Goal: Browse casually: Explore the website without a specific task or goal

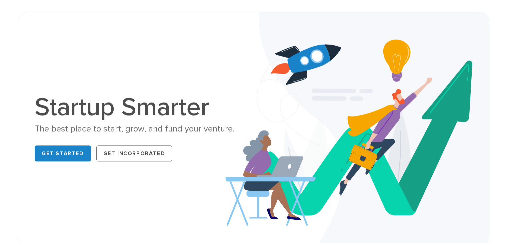
scroll to position [33, 0]
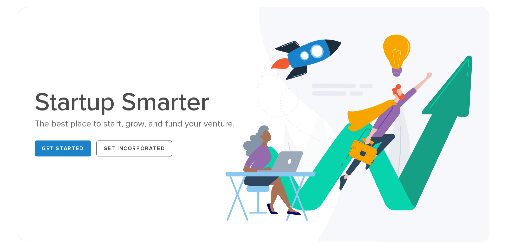
click at [229, 115] on div "Startup Smarter The best place to start, grow, and fund your venture. Get Start…" at bounding box center [142, 125] width 214 height 70
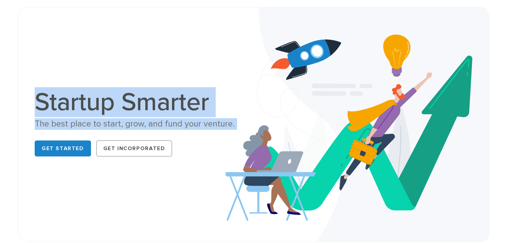
drag, startPoint x: 229, startPoint y: 115, endPoint x: 64, endPoint y: 83, distance: 168.9
click at [64, 83] on div "Startup Smarter The best place to start, grow, and fund your venture. Get Start…" at bounding box center [253, 124] width 447 height 201
click at [69, 51] on div "Startup Smarter The best place to start, grow, and fund your venture. Get Start…" at bounding box center [253, 124] width 447 height 201
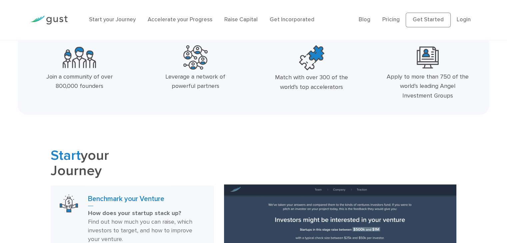
scroll to position [320, 0]
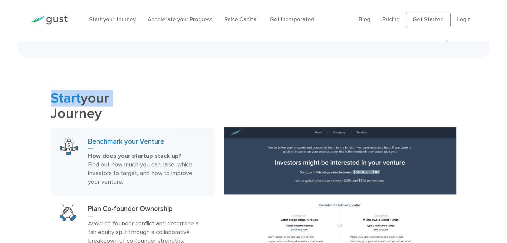
drag, startPoint x: 38, startPoint y: 113, endPoint x: 41, endPoint y: 99, distance: 14.7
click at [41, 99] on div "Start your Journey Benchmark your Venture How does your startup stack up? Find …" at bounding box center [253, 216] width 507 height 251
drag, startPoint x: 41, startPoint y: 99, endPoint x: 104, endPoint y: 107, distance: 63.5
click at [104, 107] on div "Start your Journey Benchmark your Venture How does your startup stack up? Find …" at bounding box center [253, 216] width 507 height 251
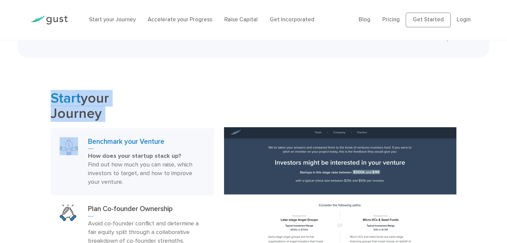
click at [104, 107] on h2 "Start your Journey" at bounding box center [132, 106] width 163 height 31
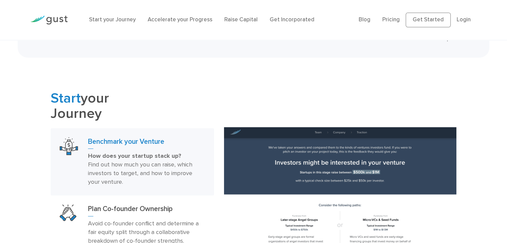
drag, startPoint x: 110, startPoint y: 100, endPoint x: 45, endPoint y: 99, distance: 65.0
click at [46, 99] on div "Start your Journey Benchmark your Venture How does your startup stack up? Find …" at bounding box center [132, 216] width 173 height 251
drag, startPoint x: 100, startPoint y: 108, endPoint x: 51, endPoint y: 109, distance: 49.0
click at [51, 109] on h2 "Start your Journey" at bounding box center [132, 106] width 163 height 31
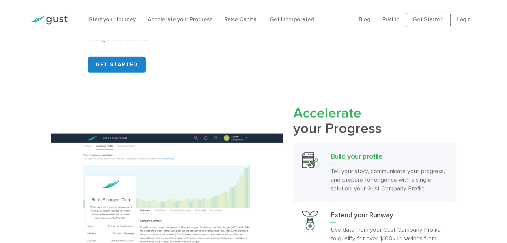
scroll to position [596, 0]
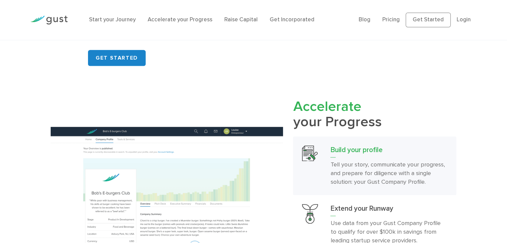
click at [320, 105] on span "Accelerate" at bounding box center [327, 106] width 68 height 17
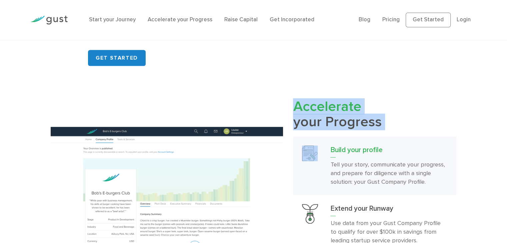
drag, startPoint x: 320, startPoint y: 105, endPoint x: 333, endPoint y: 122, distance: 21.3
click at [333, 122] on h2 "Accelerate your Progress" at bounding box center [374, 114] width 163 height 31
drag, startPoint x: 377, startPoint y: 123, endPoint x: 292, endPoint y: 109, distance: 86.0
click at [292, 109] on div "Accelerate your Progress Build your profile Tell your story, communicate your p…" at bounding box center [374, 215] width 173 height 233
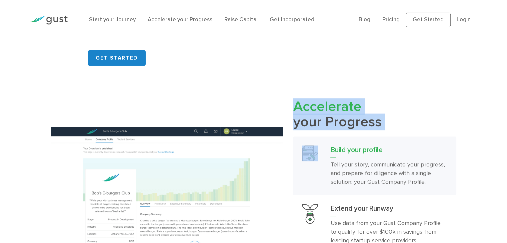
click at [292, 109] on div "Accelerate your Progress Build your profile Tell your story, communicate your p…" at bounding box center [374, 215] width 173 height 233
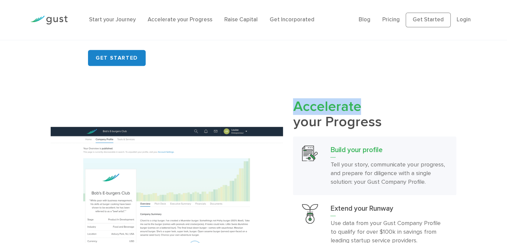
drag, startPoint x: 292, startPoint y: 109, endPoint x: 360, endPoint y: 108, distance: 67.3
click at [360, 108] on div "Accelerate your Progress Build your profile Tell your story, communicate your p…" at bounding box center [374, 215] width 173 height 233
click at [360, 108] on h2 "Accelerate your Progress" at bounding box center [374, 114] width 163 height 31
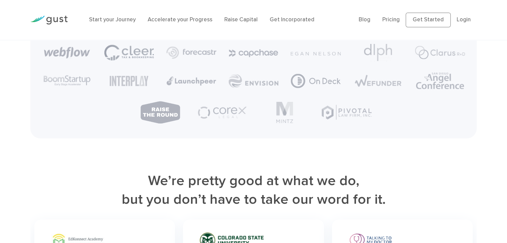
scroll to position [1686, 0]
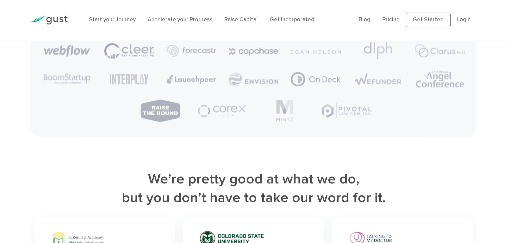
copy h2 "at"
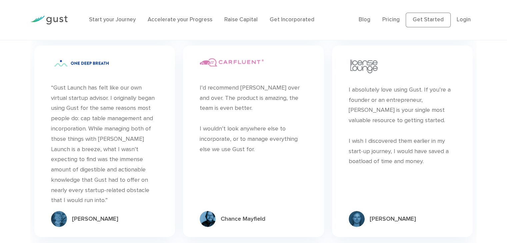
scroll to position [2032, 0]
